Goal: Task Accomplishment & Management: Manage account settings

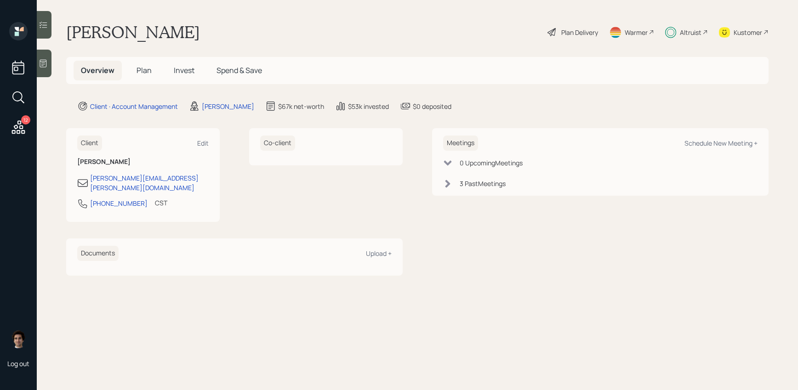
click at [183, 64] on h5 "Invest" at bounding box center [183, 71] width 35 height 20
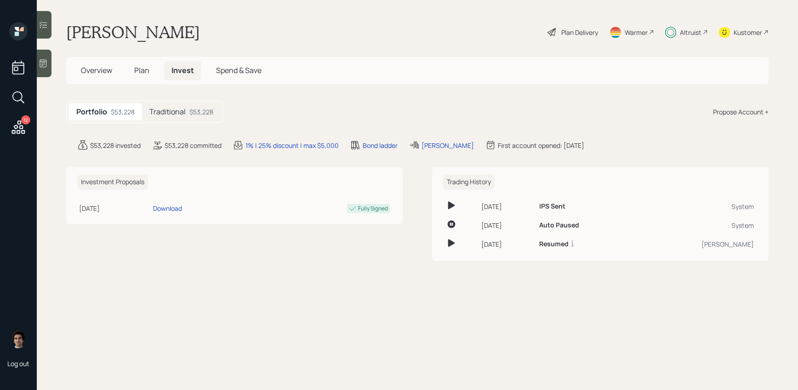
click at [205, 117] on div "Traditional $53,228" at bounding box center [181, 111] width 79 height 17
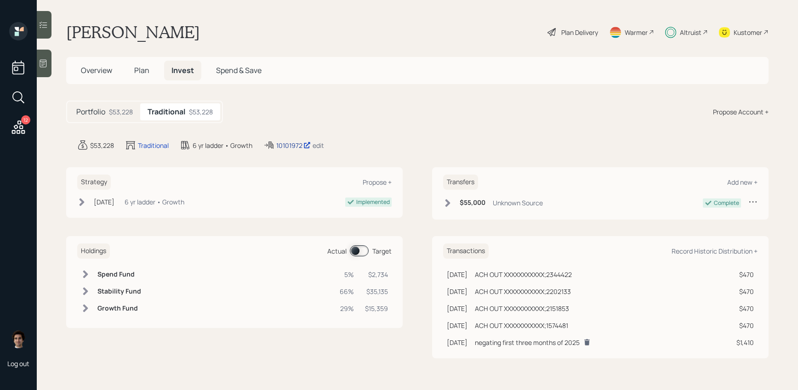
click at [296, 148] on div "10101972" at bounding box center [293, 146] width 34 height 10
click at [593, 36] on div "Plan Delivery" at bounding box center [579, 33] width 37 height 10
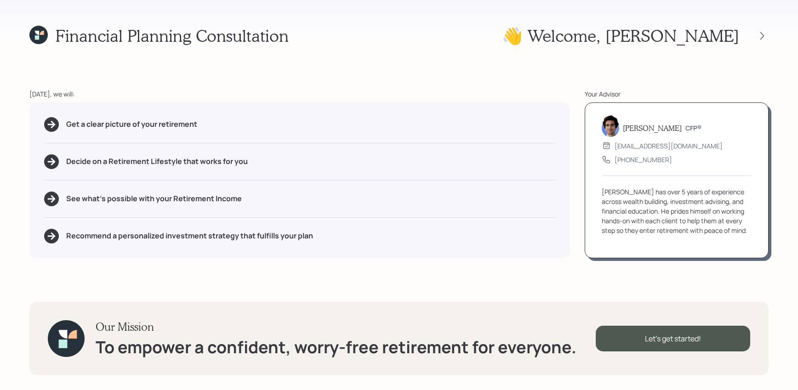
click at [771, 39] on div "Financial Planning Consultation 👋 Welcome , [PERSON_NAME] [DATE], we will: Get …" at bounding box center [399, 195] width 798 height 390
click at [764, 31] on icon at bounding box center [762, 35] width 9 height 9
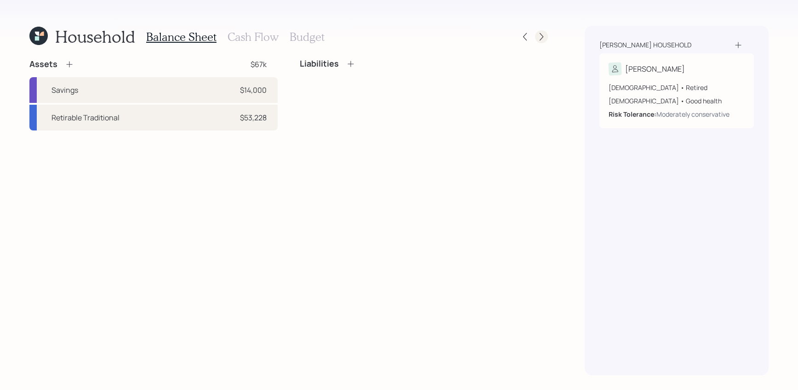
click at [536, 35] on div at bounding box center [541, 36] width 13 height 13
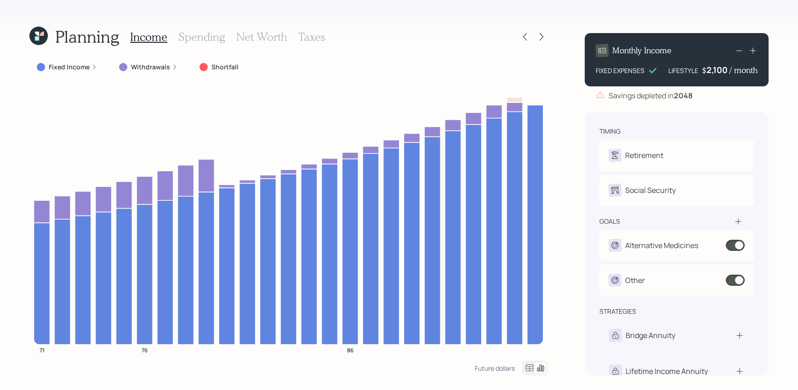
click at [520, 44] on div "Planning Income Spending Net Worth Taxes" at bounding box center [288, 37] width 518 height 22
click at [526, 38] on icon at bounding box center [524, 36] width 9 height 9
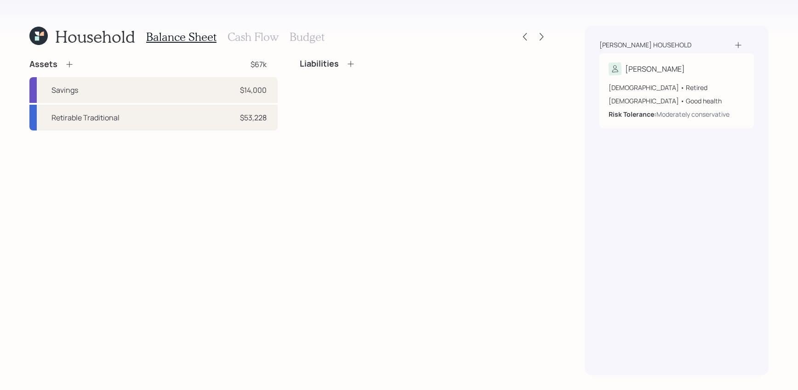
click at [251, 40] on h3 "Cash Flow" at bounding box center [253, 36] width 51 height 13
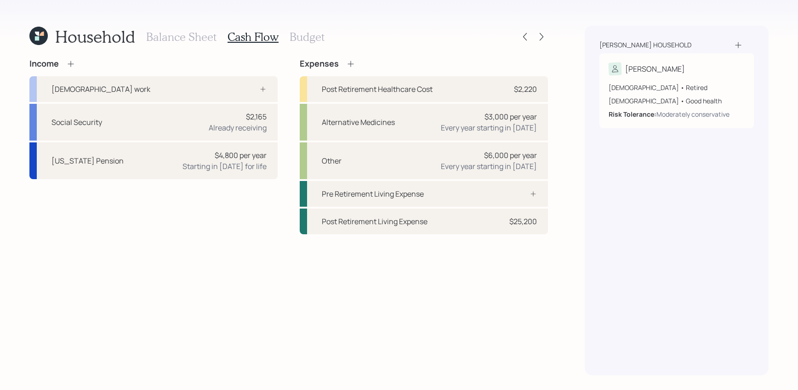
click at [349, 64] on icon at bounding box center [351, 64] width 6 height 6
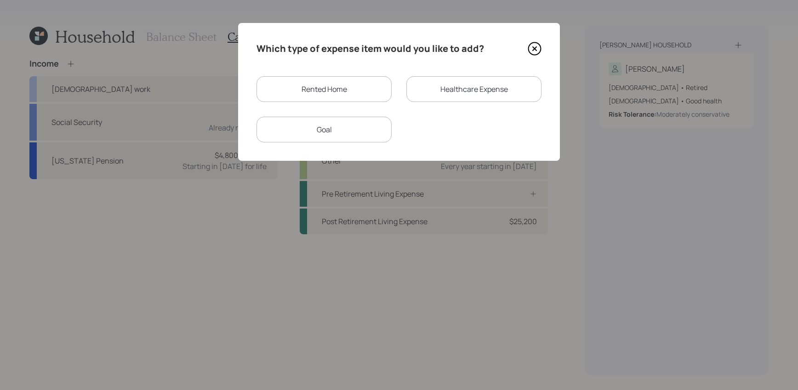
click at [319, 133] on div "Goal" at bounding box center [323, 130] width 135 height 26
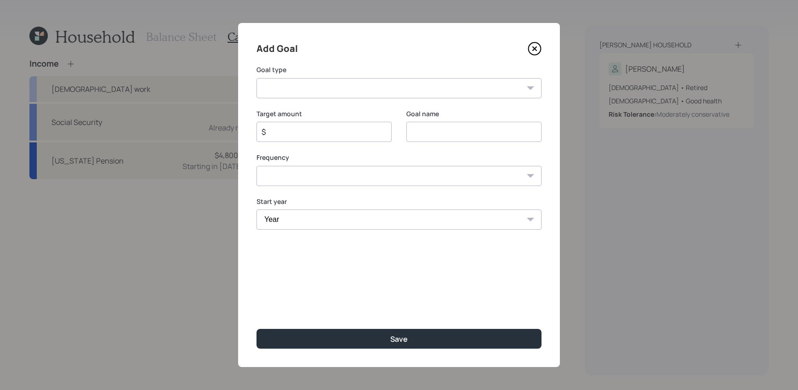
click at [338, 92] on select "Create an emergency fund Donate to charity Purchase a home Make a purchase Supp…" at bounding box center [398, 88] width 285 height 20
select select "other"
click at [256, 78] on select "Create an emergency fund Donate to charity Purchase a home Make a purchase Supp…" at bounding box center [398, 88] width 285 height 20
type input "Other"
click at [321, 131] on input "$" at bounding box center [321, 131] width 120 height 11
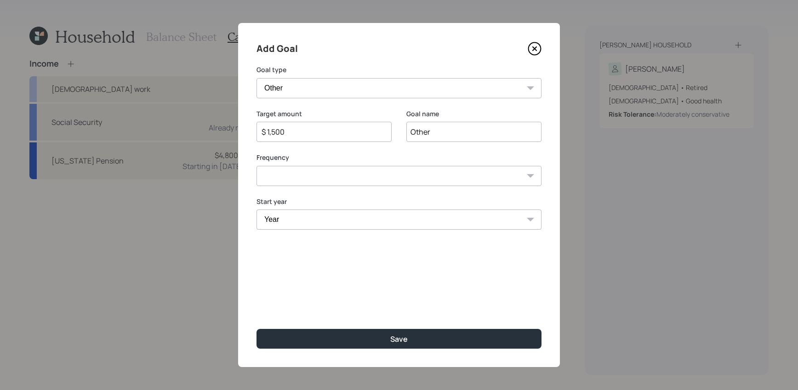
type input "$ 1,500"
click at [427, 128] on input "Other" at bounding box center [473, 132] width 135 height 20
type input "\"
type input "Requested"
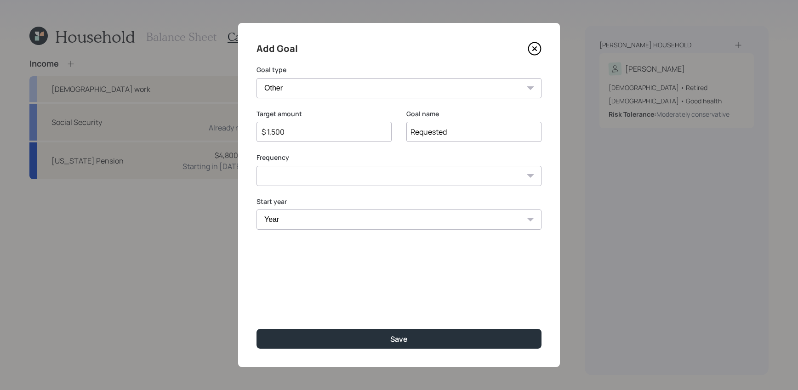
drag, startPoint x: 457, startPoint y: 132, endPoint x: 410, endPoint y: 133, distance: 47.3
click at [411, 134] on input "Requested" at bounding box center [473, 132] width 135 height 20
type input "[DATE] requested withdrawal"
click at [379, 174] on select "One time Every 1 year Every 2 years Every 3 years Every 4 years Every 5 years E…" at bounding box center [398, 176] width 285 height 20
select select "0"
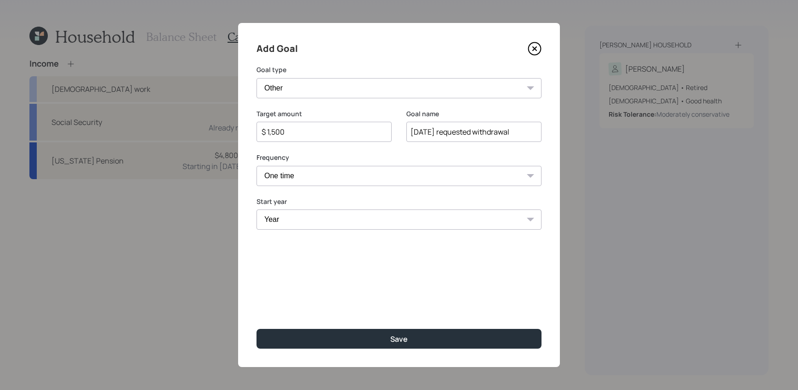
click at [256, 166] on select "One time Every 1 year Every 2 years Every 3 years Every 4 years Every 5 years E…" at bounding box center [398, 176] width 285 height 20
click at [344, 227] on select "Year [DATE] 2026 2027 2028 2029 2030 2031 2032 2033 2034 2035 2036 2037 2038 20…" at bounding box center [398, 220] width 285 height 20
select select "2025"
click at [256, 210] on select "Year [DATE] 2026 2027 2028 2029 2030 2031 2032 2033 2034 2035 2036 2037 2038 20…" at bounding box center [398, 220] width 285 height 20
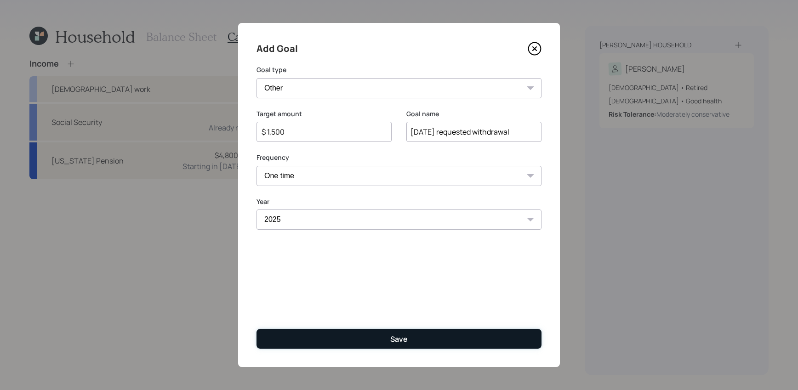
click at [364, 341] on button "Save" at bounding box center [398, 339] width 285 height 20
type input "$"
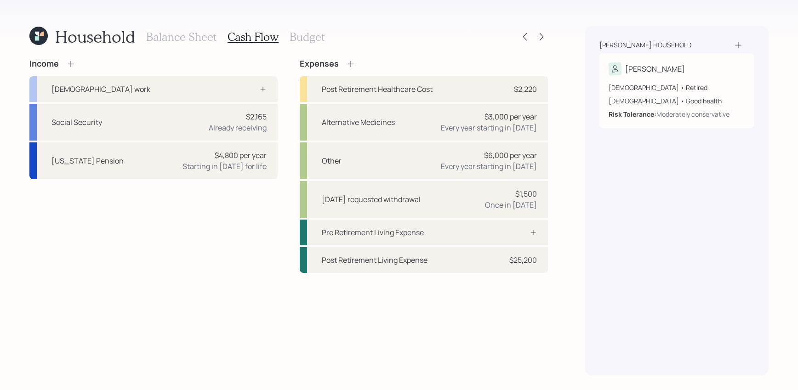
click at [545, 42] on div at bounding box center [532, 36] width 29 height 13
click at [541, 40] on icon at bounding box center [541, 36] width 9 height 9
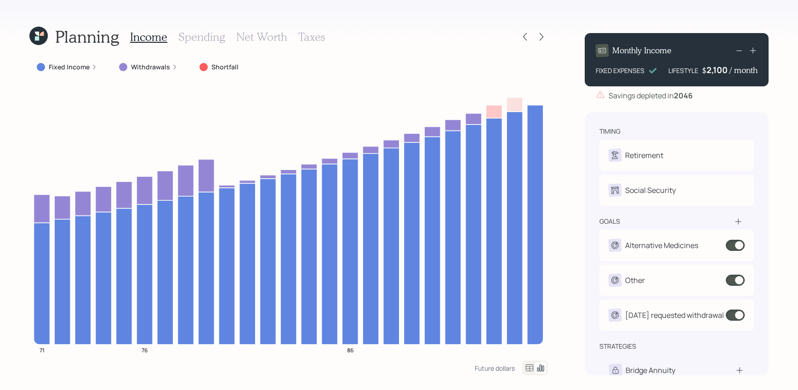
click at [524, 44] on div "Planning Income Spending Net Worth Taxes" at bounding box center [288, 37] width 518 height 22
click at [523, 41] on icon at bounding box center [524, 36] width 9 height 9
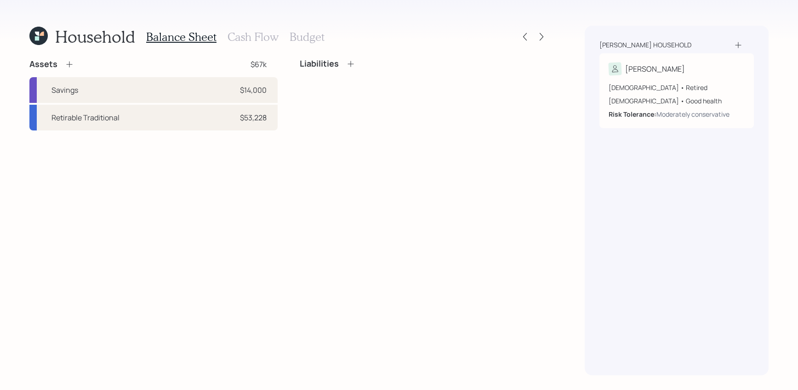
click at [246, 26] on div "Balance Sheet Cash Flow Budget" at bounding box center [235, 37] width 178 height 22
click at [246, 46] on div "Balance Sheet Cash Flow Budget" at bounding box center [235, 37] width 178 height 22
click at [248, 41] on h3 "Cash Flow" at bounding box center [253, 36] width 51 height 13
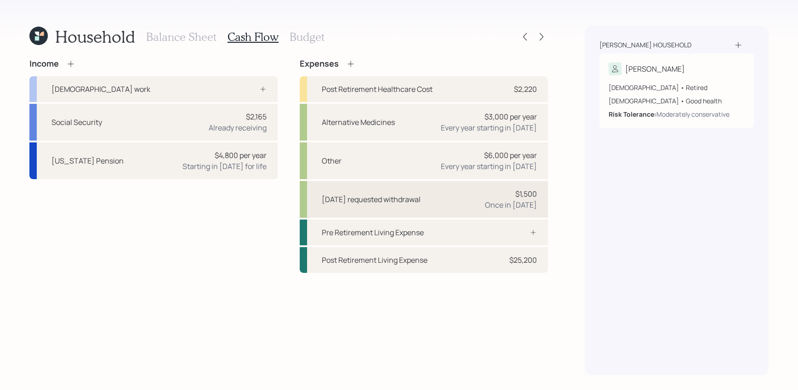
click at [514, 194] on div "$1,500 Once in [DATE]" at bounding box center [511, 199] width 52 height 22
select select "0"
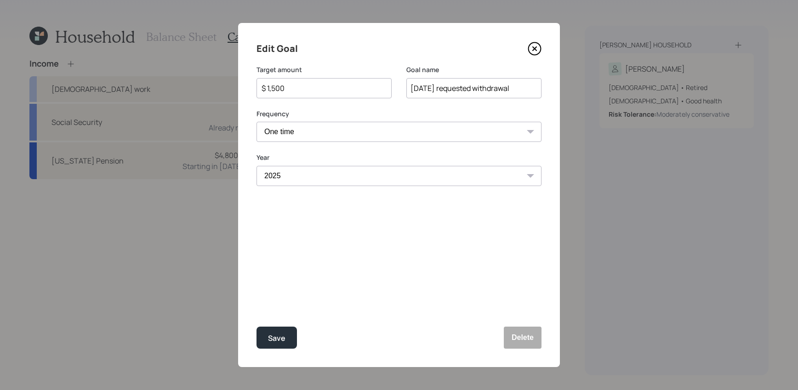
drag, startPoint x: 303, startPoint y: 93, endPoint x: 228, endPoint y: 70, distance: 79.1
click at [228, 70] on div "Edit Goal Target amount $ 1,500 Goal name [DATE] requested withdrawal Frequency…" at bounding box center [399, 195] width 798 height 390
click at [309, 86] on input "$ 1,500" at bounding box center [321, 88] width 120 height 11
drag, startPoint x: 309, startPoint y: 90, endPoint x: 26, endPoint y: 52, distance: 285.1
click at [27, 52] on div "Edit Goal Target amount $ 1,500 Goal name [DATE] requested withdrawal Frequency…" at bounding box center [399, 195] width 798 height 390
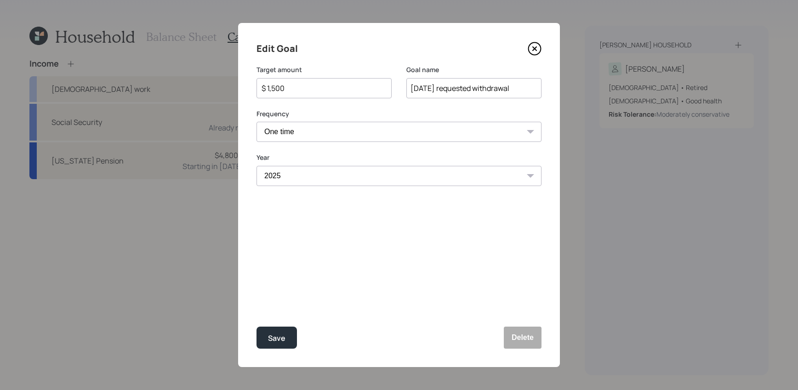
click at [288, 84] on input "$ 1,500" at bounding box center [321, 88] width 120 height 11
drag, startPoint x: 241, startPoint y: 79, endPoint x: 195, endPoint y: 68, distance: 47.8
click at [195, 68] on div "Edit Goal Target amount $ 1,500 Goal name [DATE] requested withdrawal Frequency…" at bounding box center [399, 195] width 798 height 390
click at [256, 327] on button "Save" at bounding box center [276, 338] width 40 height 22
type input "$ 1,500"
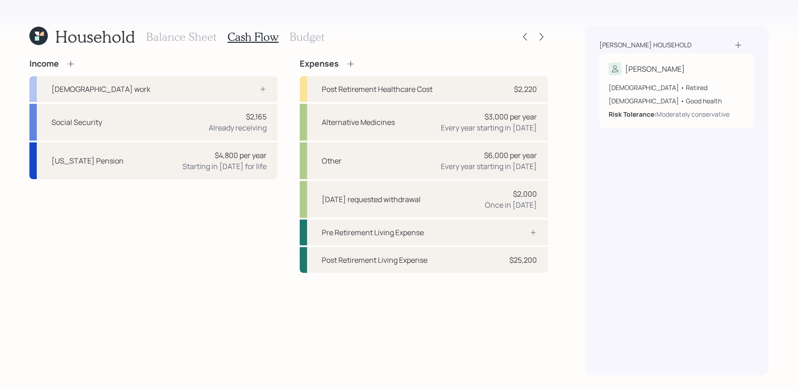
drag, startPoint x: 193, startPoint y: 21, endPoint x: 193, endPoint y: 34, distance: 12.9
click at [193, 21] on div "Household Balance Sheet Cash Flow Budget Income [DEMOGRAPHIC_DATA] work Social …" at bounding box center [399, 195] width 798 height 390
click at [193, 34] on h3 "Balance Sheet" at bounding box center [181, 36] width 70 height 13
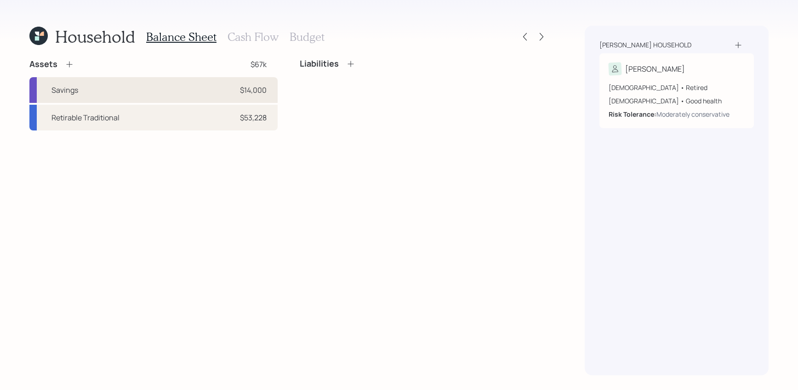
click at [153, 101] on div "Savings $14,000" at bounding box center [153, 90] width 248 height 26
select select "emergency_fund"
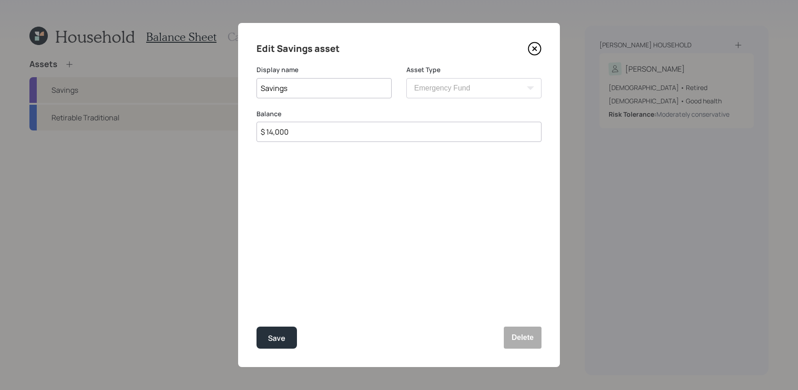
drag, startPoint x: 289, startPoint y: 129, endPoint x: 158, endPoint y: 84, distance: 138.2
click at [158, 84] on div "Edit Savings asset Display name Savings Asset Type SEP [PERSON_NAME] IRA 401(k)…" at bounding box center [399, 195] width 798 height 390
type input "$ 10,000"
click at [256, 327] on button "Save" at bounding box center [276, 338] width 40 height 22
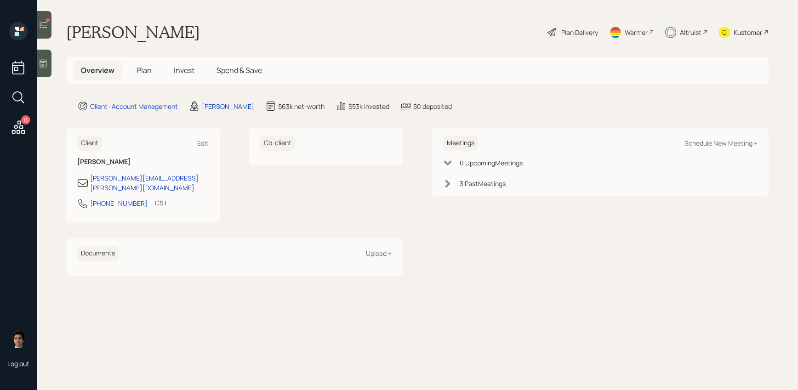
click at [49, 19] on div at bounding box center [48, 20] width 4 height 4
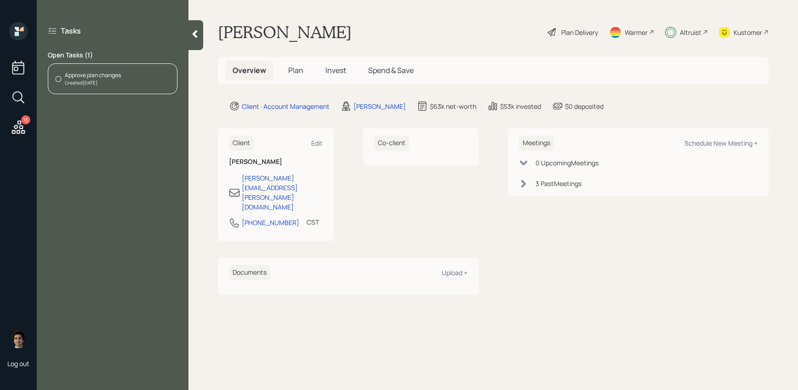
click at [144, 86] on div "Approve plan changes Created [DATE]" at bounding box center [113, 78] width 130 height 31
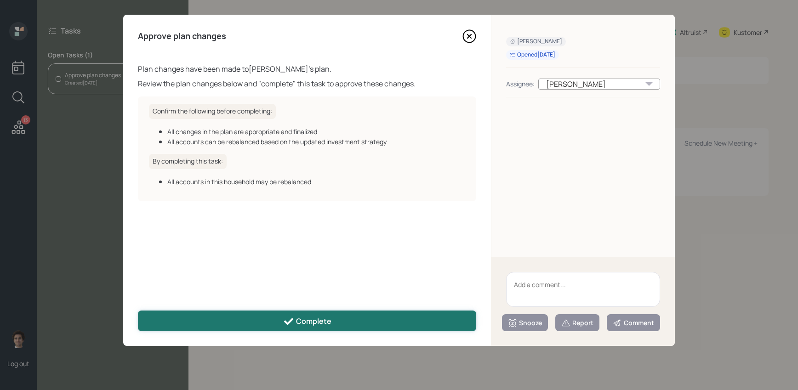
click at [324, 319] on div "Complete" at bounding box center [307, 321] width 48 height 11
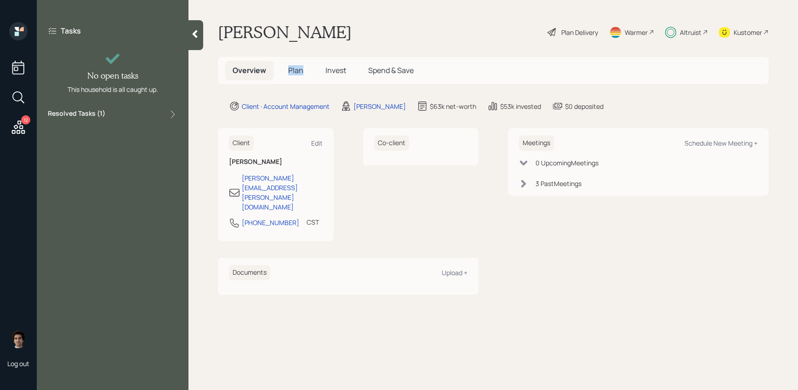
click at [313, 61] on div "Overview Plan Invest Spend & Save" at bounding box center [323, 71] width 196 height 20
click at [326, 62] on h5 "Invest" at bounding box center [335, 71] width 35 height 20
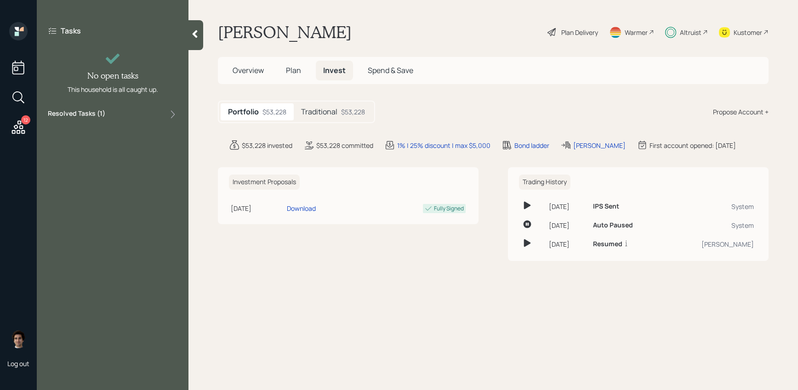
click at [344, 110] on div "$53,228" at bounding box center [353, 112] width 24 height 10
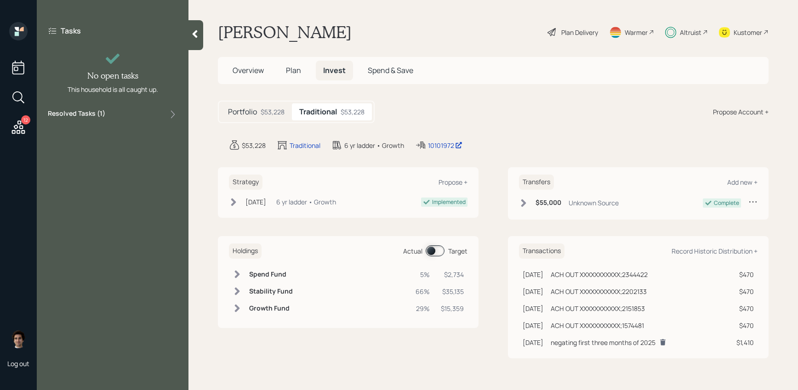
click at [433, 256] on span at bounding box center [435, 250] width 19 height 11
